Goal: Task Accomplishment & Management: Complete application form

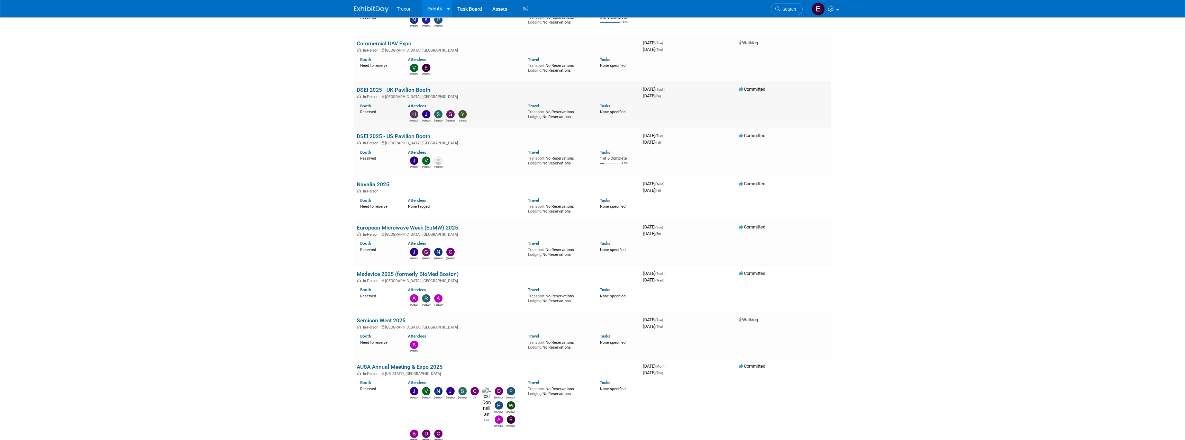
scroll to position [138, 0]
click at [436, 365] on link "AUSA Annual Meeting & Expo 2025" at bounding box center [400, 366] width 86 height 7
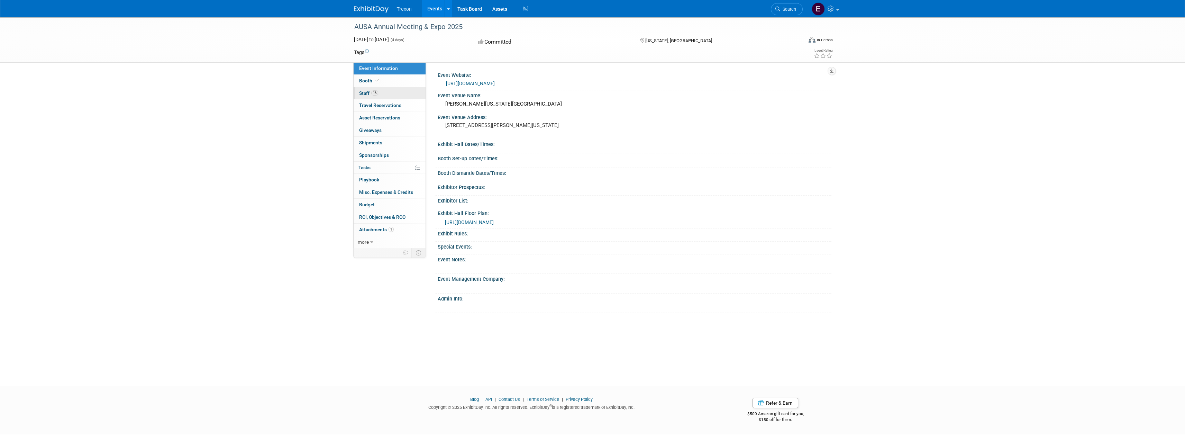
click at [403, 95] on link "16 Staff 16" at bounding box center [389, 93] width 72 height 12
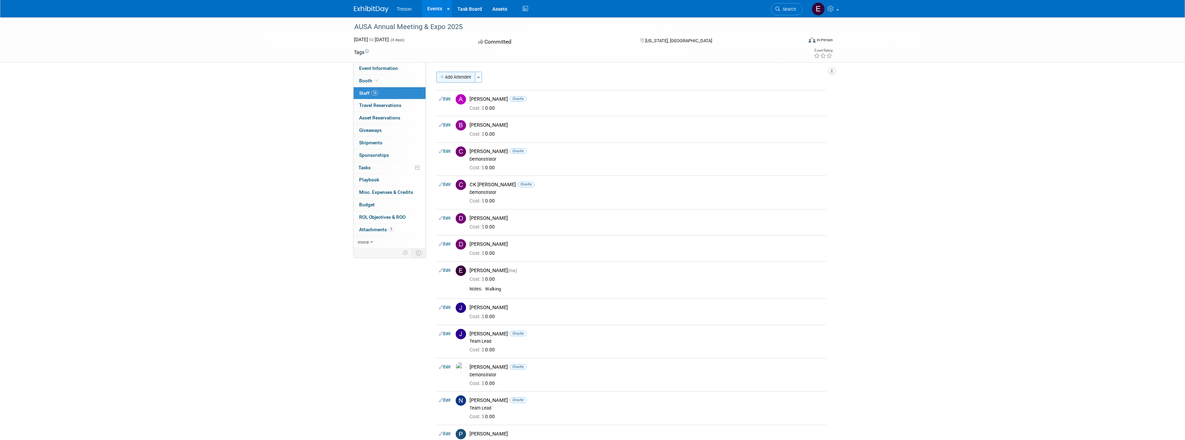
click at [462, 78] on button "Add Attendee" at bounding box center [455, 77] width 39 height 11
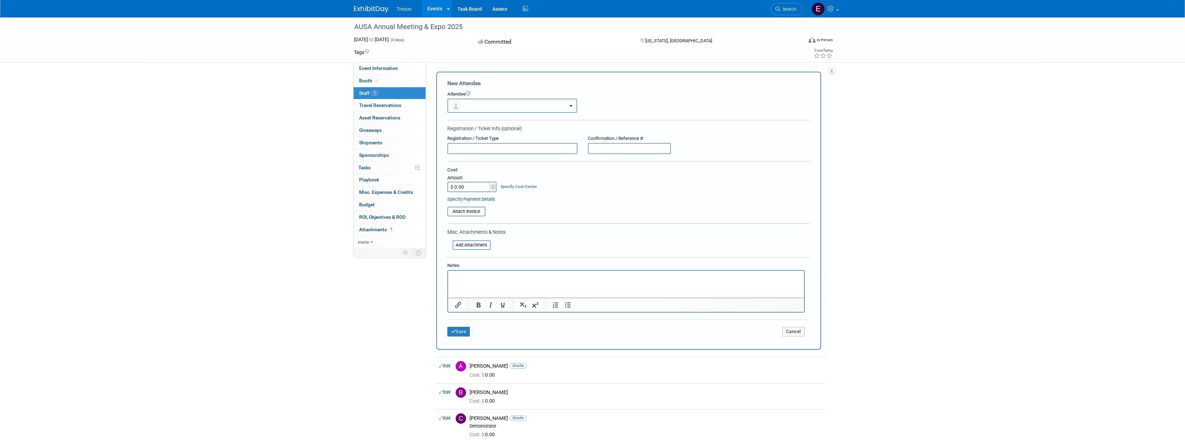
click at [482, 107] on button "button" at bounding box center [512, 106] width 130 height 14
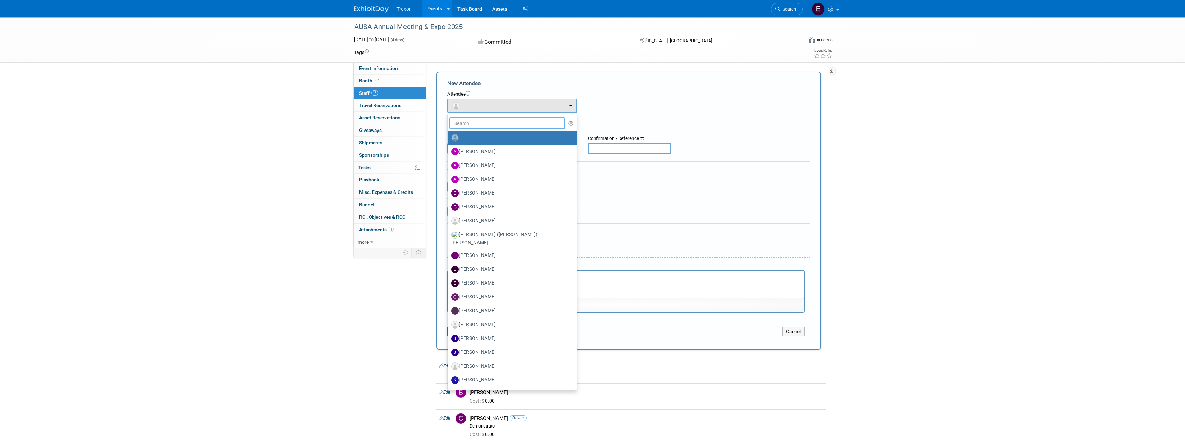
click at [486, 126] on input "text" at bounding box center [507, 123] width 116 height 12
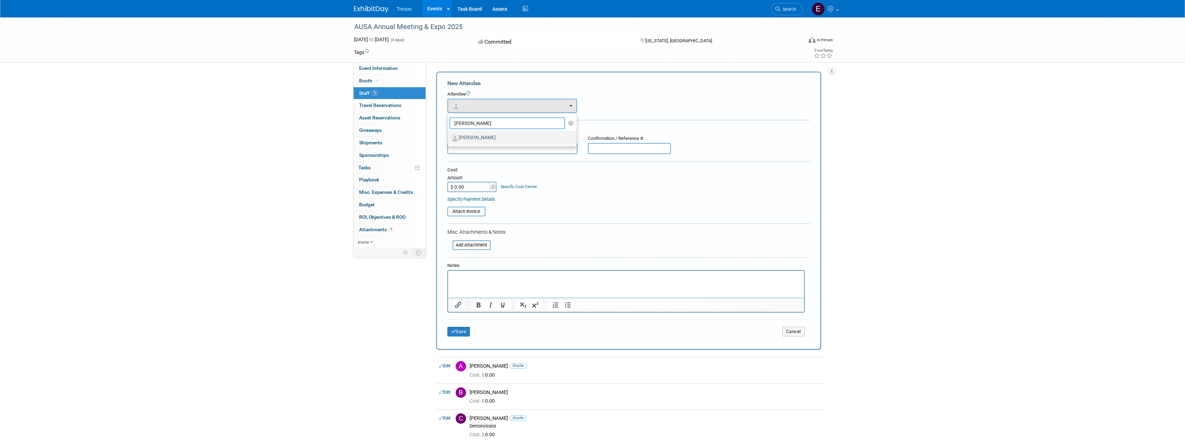
type input "joe"
click at [480, 138] on label "Joe Weidner" at bounding box center [510, 137] width 119 height 11
click at [449, 138] on input "Joe Weidner" at bounding box center [446, 137] width 4 height 4
select select "69cfcfaa-7412-4c00-b07b-2f62dce50052"
select select "9"
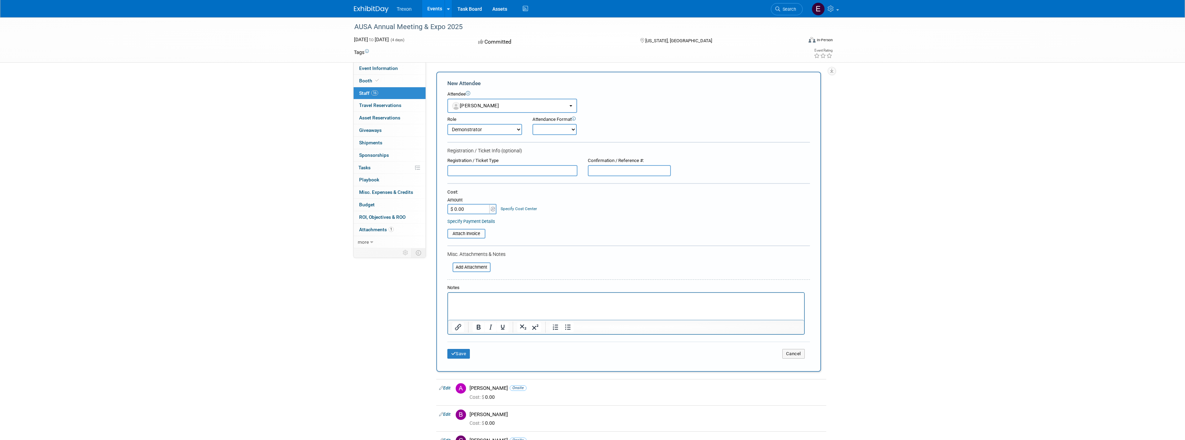
click at [512, 135] on select "Corporate Staff Demonstrator Host Planner Presenter Sales Representative Set-up…" at bounding box center [484, 129] width 75 height 11
click at [515, 132] on select "Corporate Staff Demonstrator Host Planner Presenter Sales Representative Set-up…" at bounding box center [484, 129] width 75 height 11
click at [466, 353] on button "Save" at bounding box center [458, 354] width 23 height 10
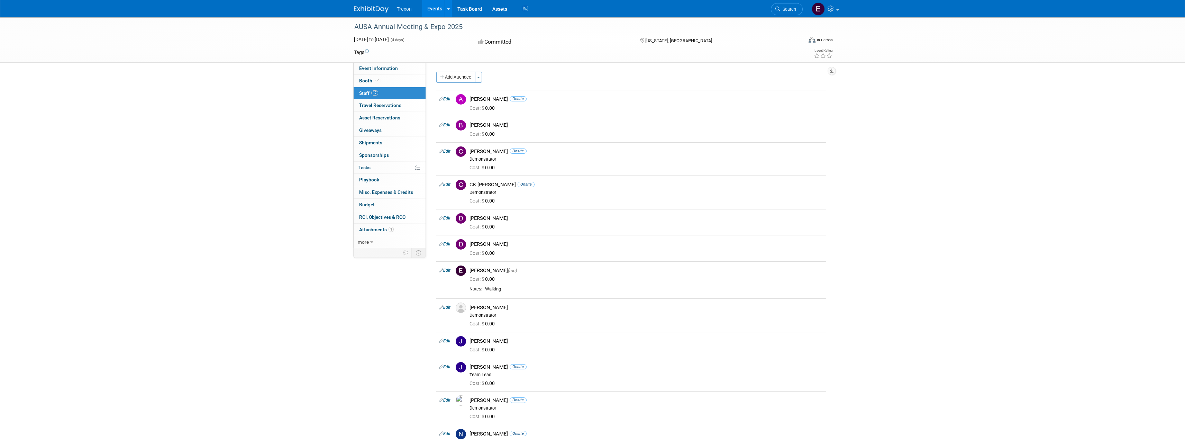
click at [230, 285] on div "AUSA Annual Meeting & Expo 2025 Oct 13, 2025 to Oct 16, 2025 (4 days) Oct 13, 2…" at bounding box center [592, 320] width 1185 height 606
click at [448, 305] on link "Edit" at bounding box center [444, 307] width 11 height 5
select select "69cfcfaa-7412-4c00-b07b-2f62dce50052"
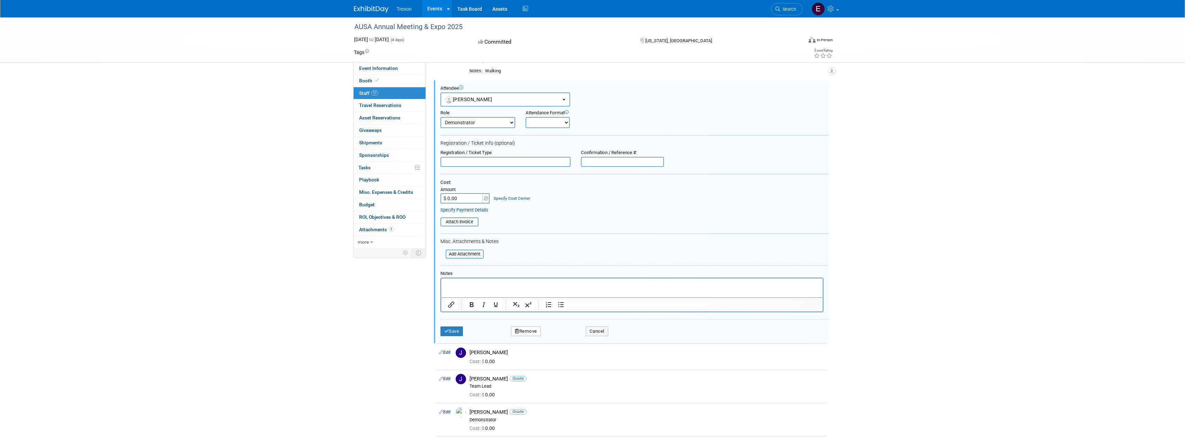
click at [487, 125] on select "Corporate Staff Demonstrator Host Planner Presenter Sales Representative Set-up…" at bounding box center [477, 122] width 75 height 11
select select "1"
click at [440, 117] on select "Corporate Staff Demonstrator Host Planner Presenter Sales Representative Set-up…" at bounding box center [477, 122] width 75 height 11
click at [451, 327] on button "Save" at bounding box center [451, 331] width 23 height 10
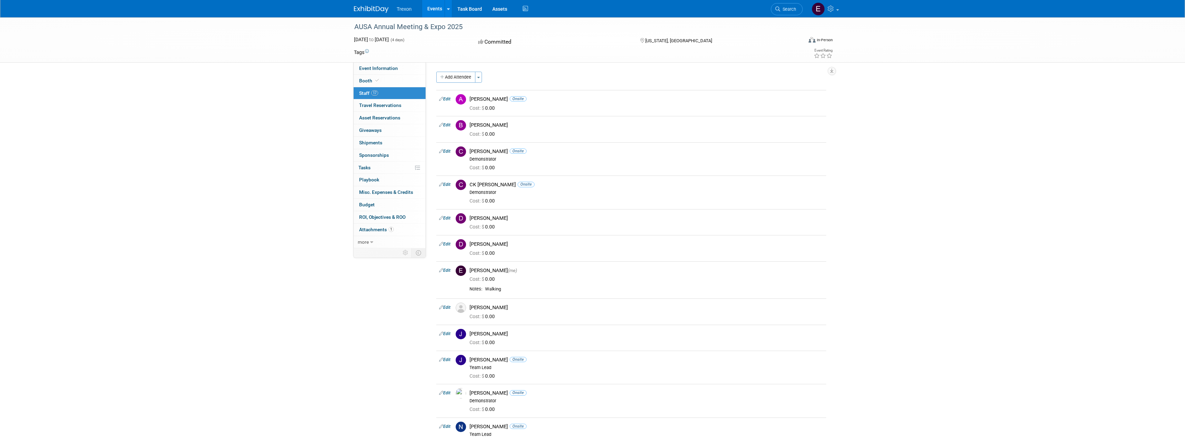
click at [358, 323] on div "Event Information Event Info Booth Booth 17 Staff 17 Staff 0 Travel Reservation…" at bounding box center [593, 309] width 488 height 585
click at [405, 312] on div "Event Information Event Info Booth Booth 17 Staff 17 Staff 0 Travel Reservation…" at bounding box center [593, 309] width 488 height 585
